Goal: Find specific page/section: Find specific page/section

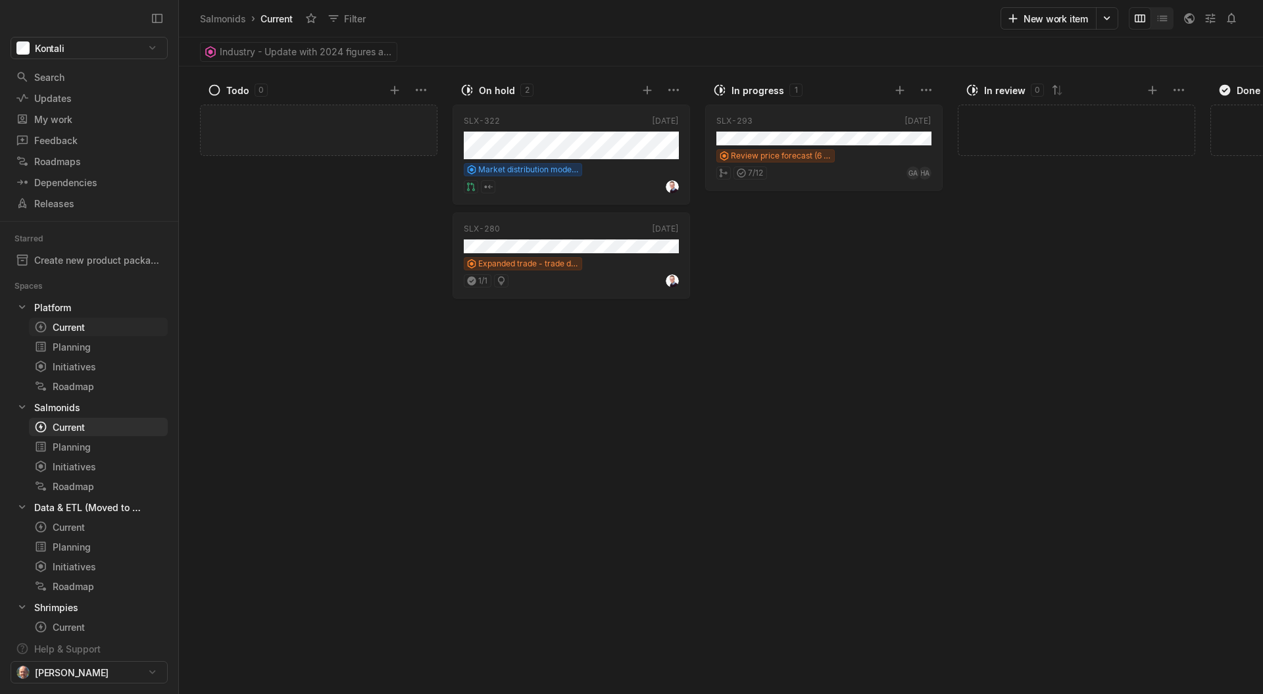
click at [80, 327] on div "Current" at bounding box center [74, 327] width 80 height 14
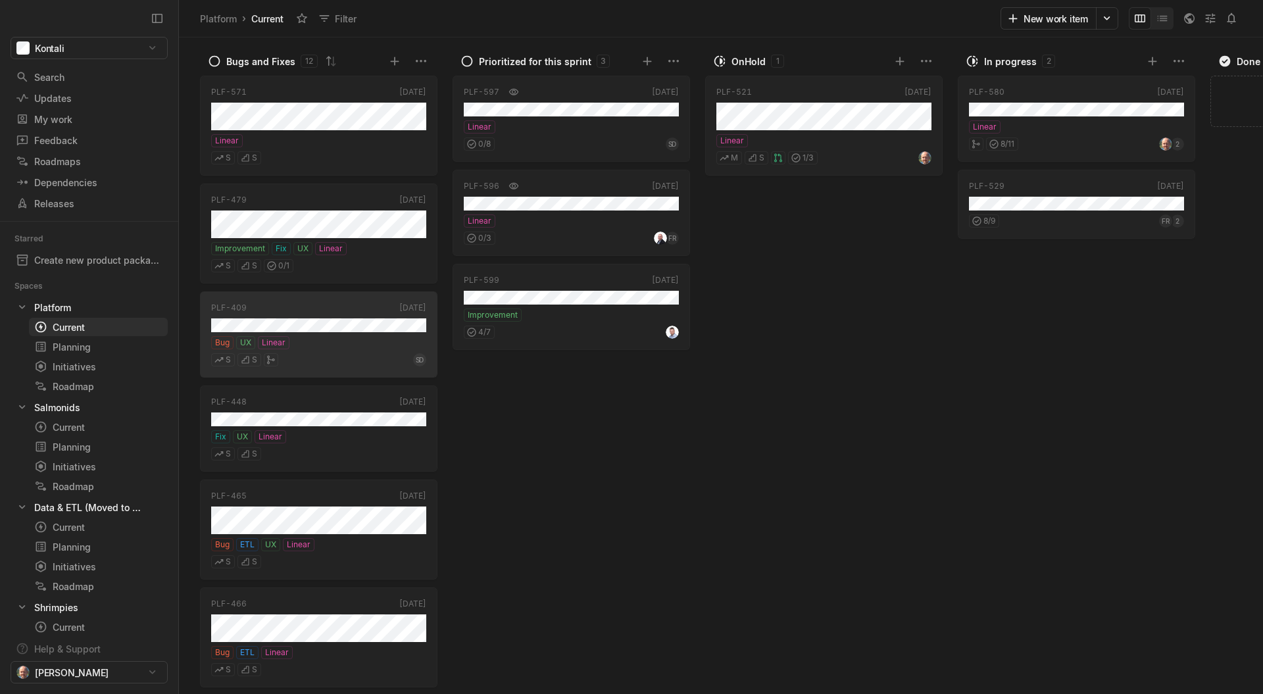
scroll to position [0, 232]
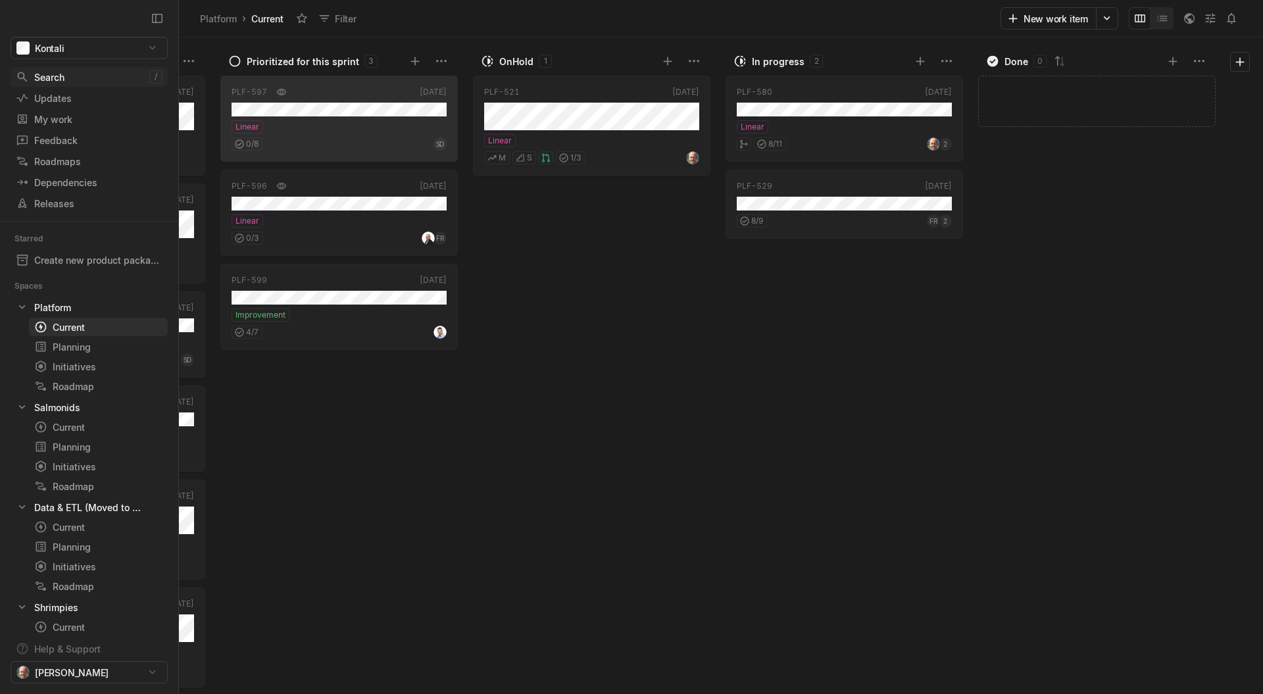
click at [59, 82] on div "Search" at bounding box center [83, 77] width 134 height 14
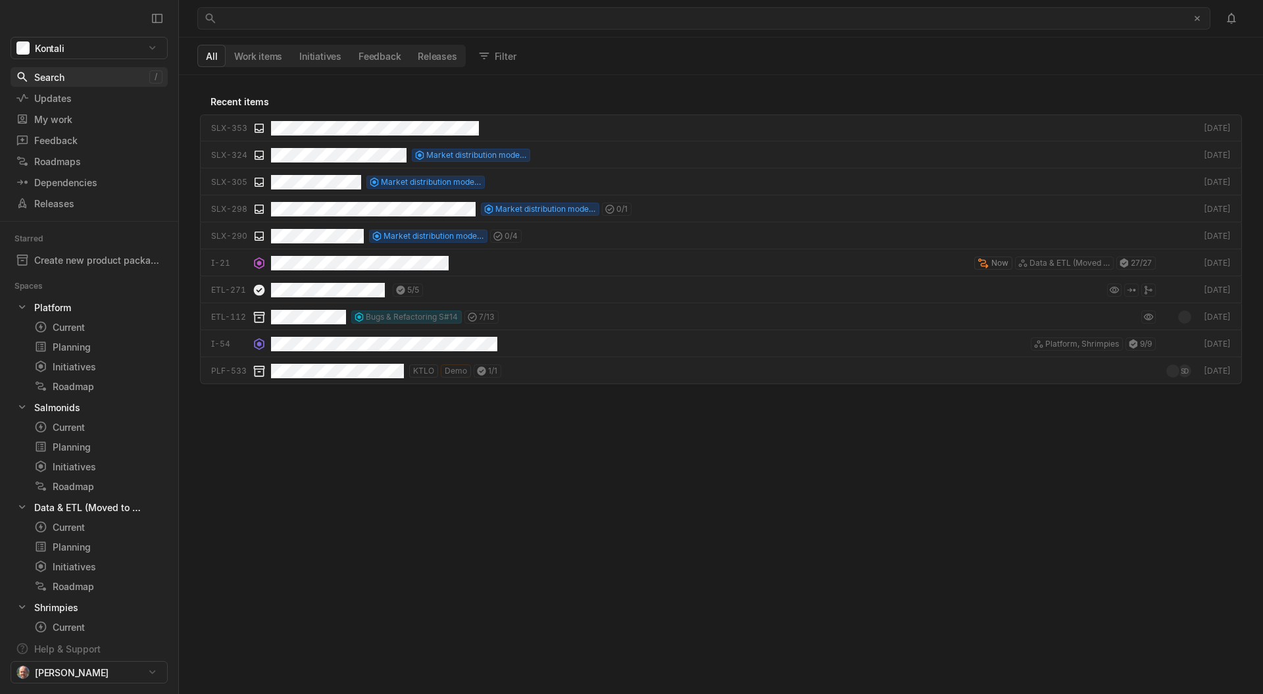
scroll to position [619, 1084]
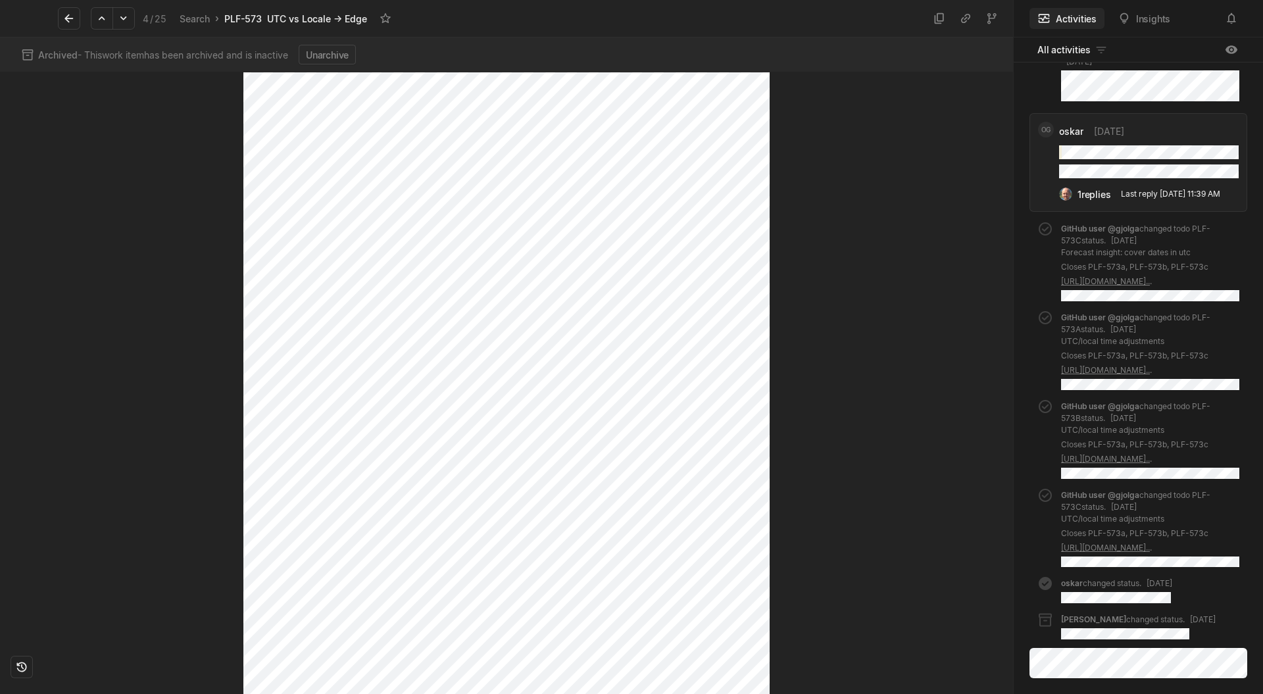
scroll to position [1325, 0]
